Goal: Go to known website: Access a specific website the user already knows

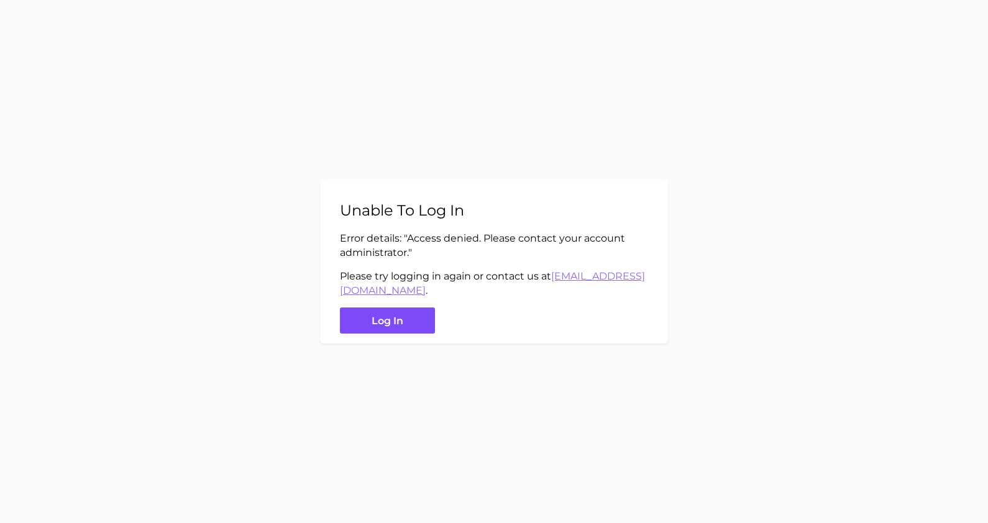
click at [395, 324] on button "Log in" at bounding box center [387, 321] width 95 height 27
